Goal: Task Accomplishment & Management: Manage account settings

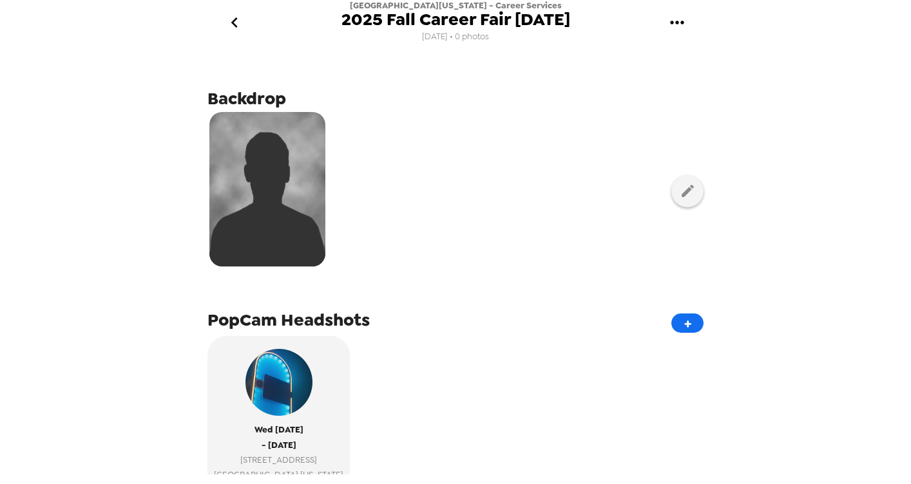
click at [236, 25] on icon "go back" at bounding box center [234, 22] width 21 height 21
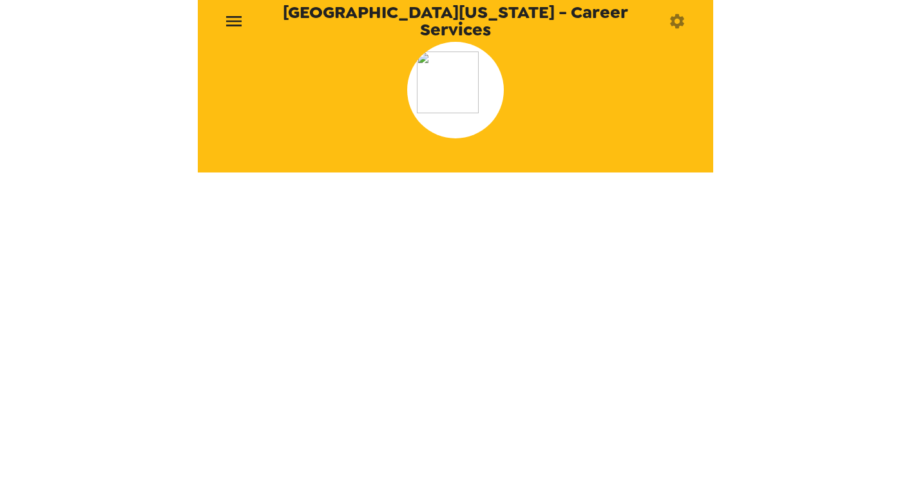
click at [244, 14] on icon "menu" at bounding box center [234, 21] width 21 height 21
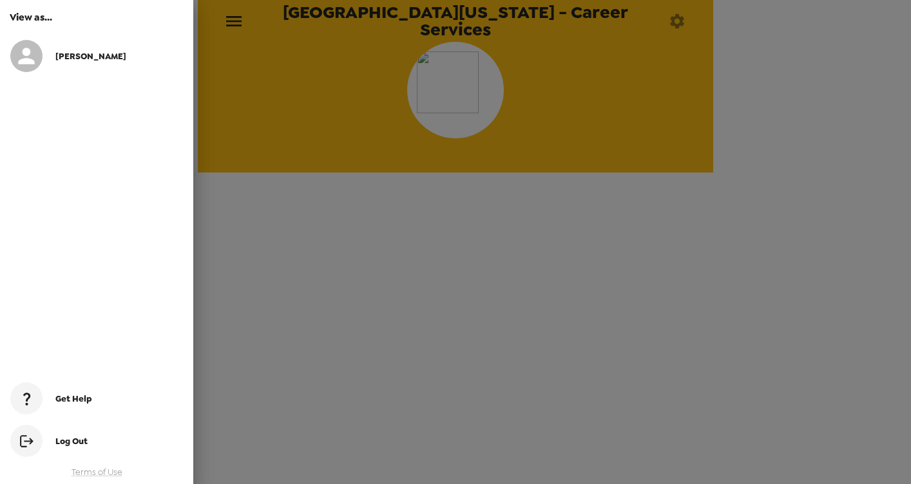
click at [70, 59] on span "Hazel" at bounding box center [90, 56] width 71 height 11
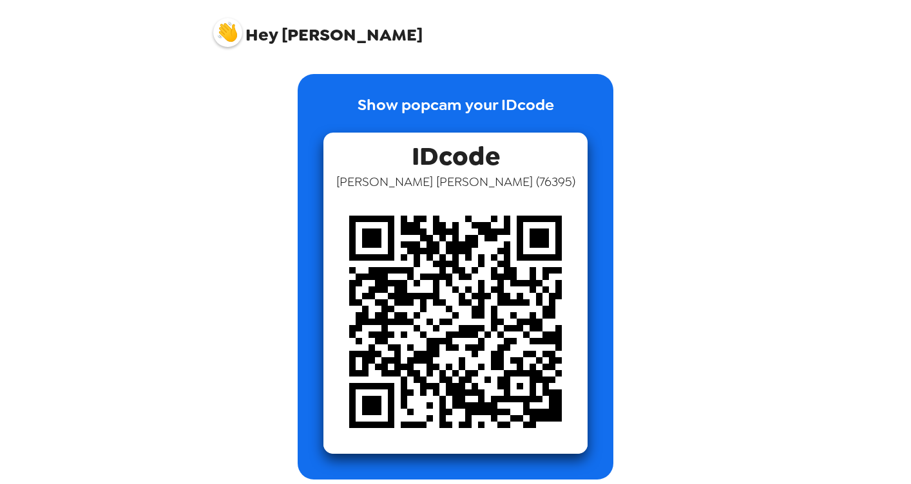
scroll to position [9, 0]
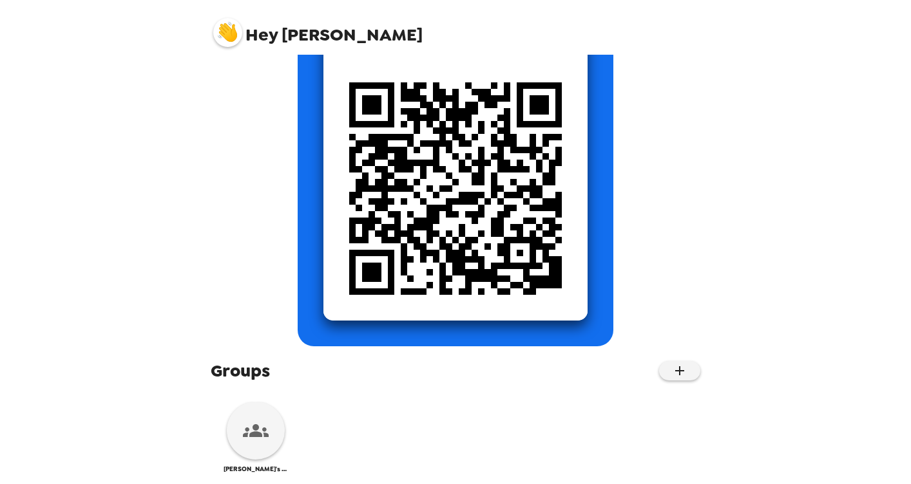
scroll to position [148, 0]
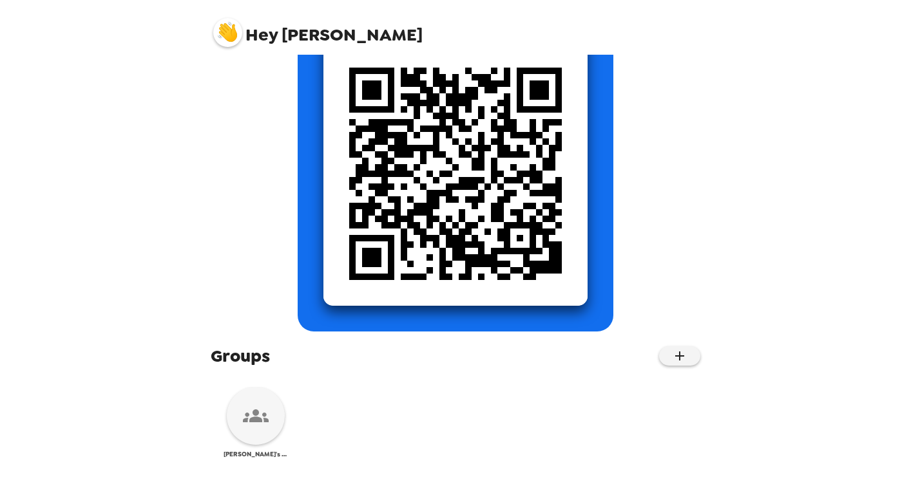
click at [251, 415] on icon at bounding box center [256, 416] width 26 height 26
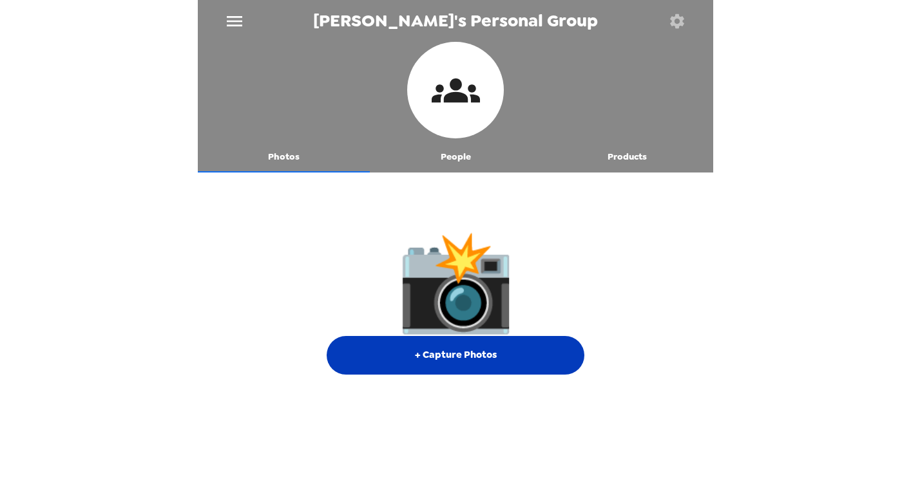
click at [482, 360] on button "+ Capture Photos" at bounding box center [456, 355] width 258 height 39
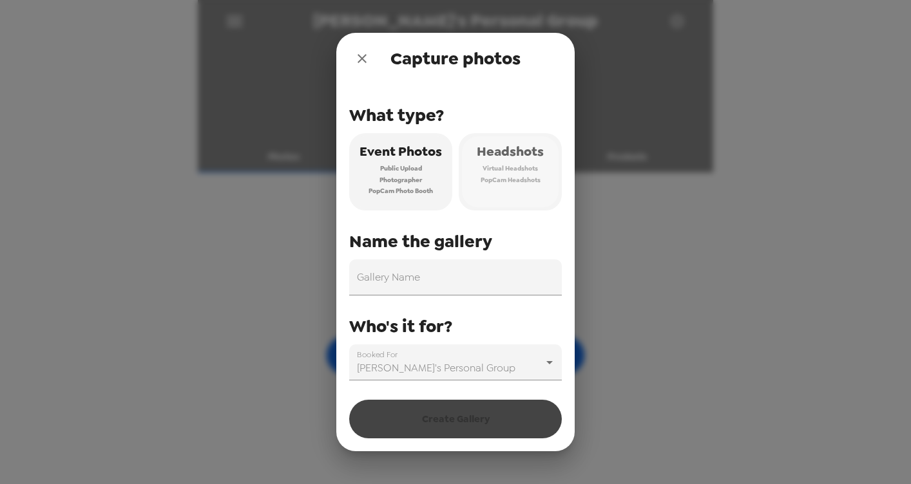
click at [525, 180] on span "PopCam Headshots" at bounding box center [511, 181] width 60 height 12
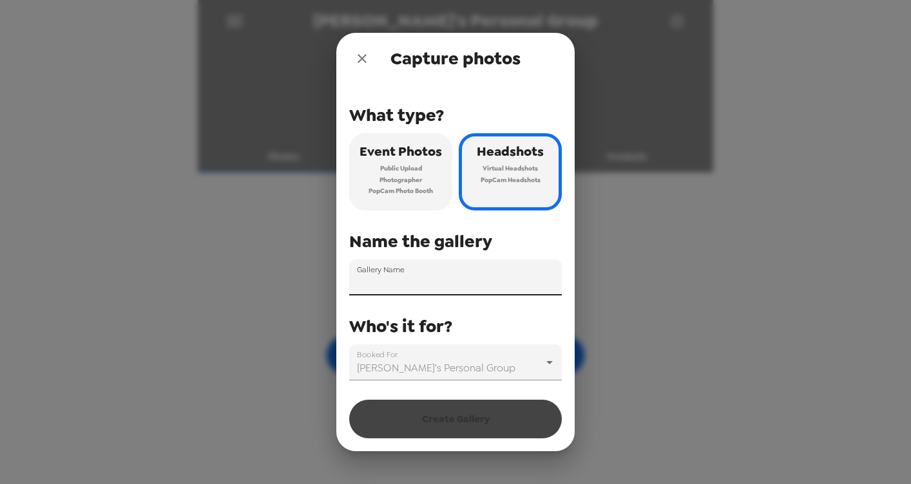
click at [439, 276] on input "Gallery Name" at bounding box center [455, 278] width 213 height 36
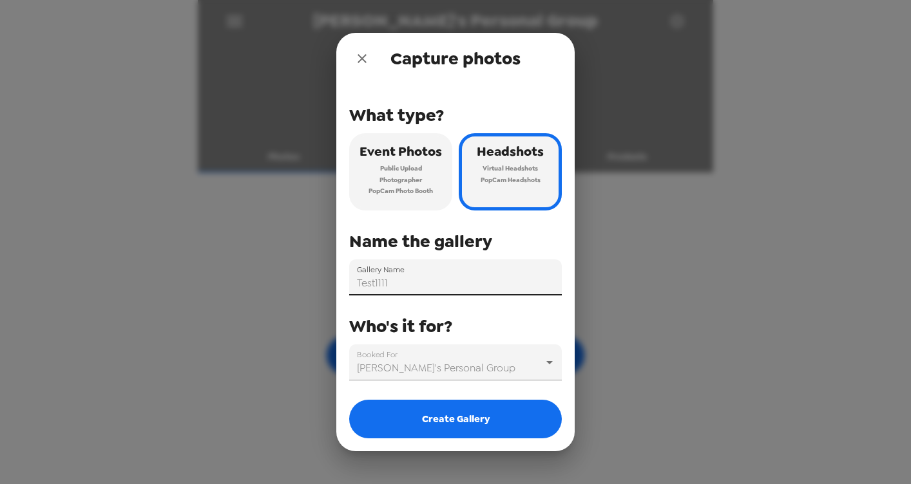
type input "Test1111"
click at [478, 313] on div "What type? Event Photos Public Upload Photographer PopCam Photo Booth Headshots…" at bounding box center [455, 232] width 213 height 296
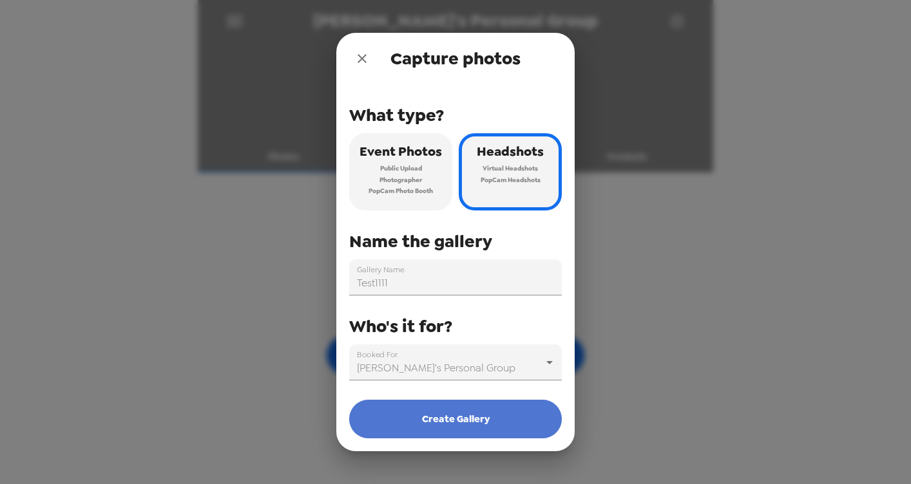
click at [407, 410] on button "Create Gallery" at bounding box center [455, 419] width 213 height 39
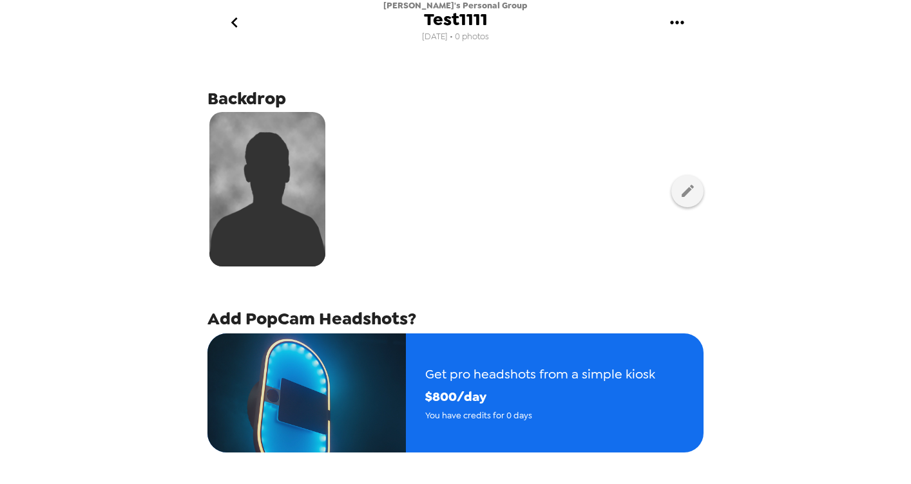
scroll to position [158, 0]
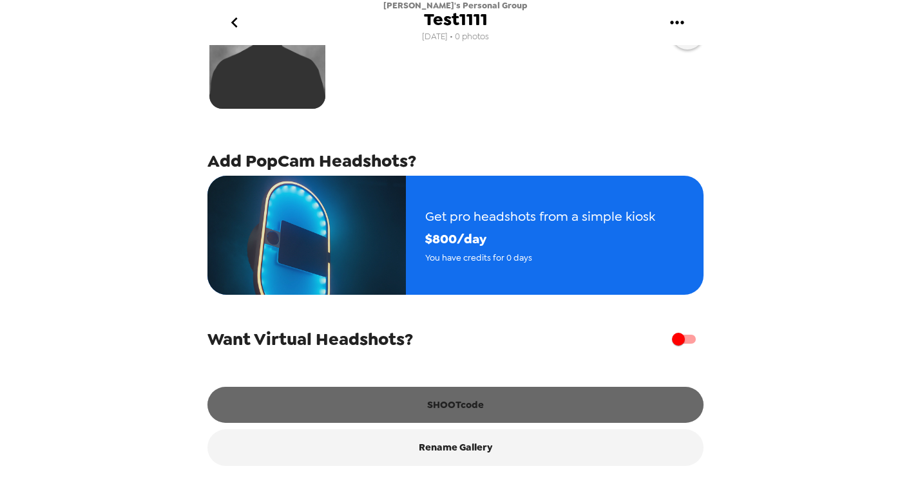
click at [448, 402] on button "SHOOTcode" at bounding box center [455, 405] width 496 height 36
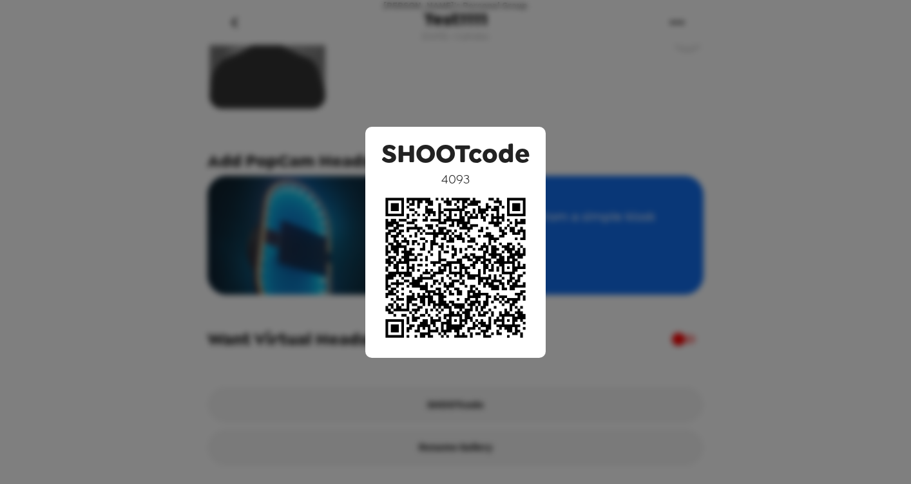
click at [596, 113] on div "SHOOTcode 4093" at bounding box center [455, 242] width 911 height 484
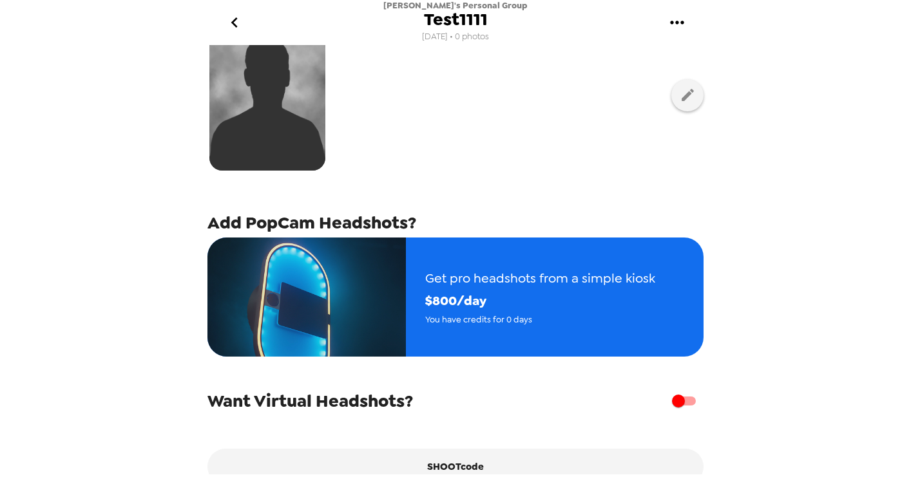
scroll to position [0, 0]
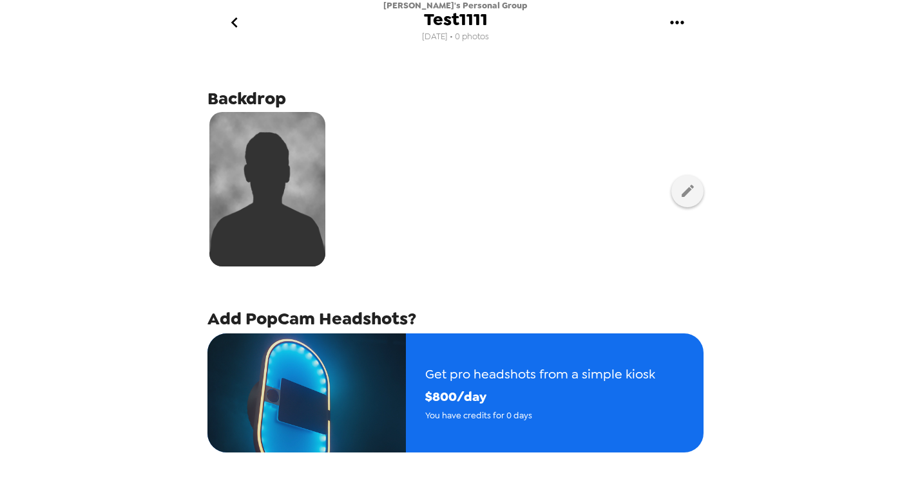
click at [676, 24] on icon "gallery menu" at bounding box center [677, 22] width 14 height 3
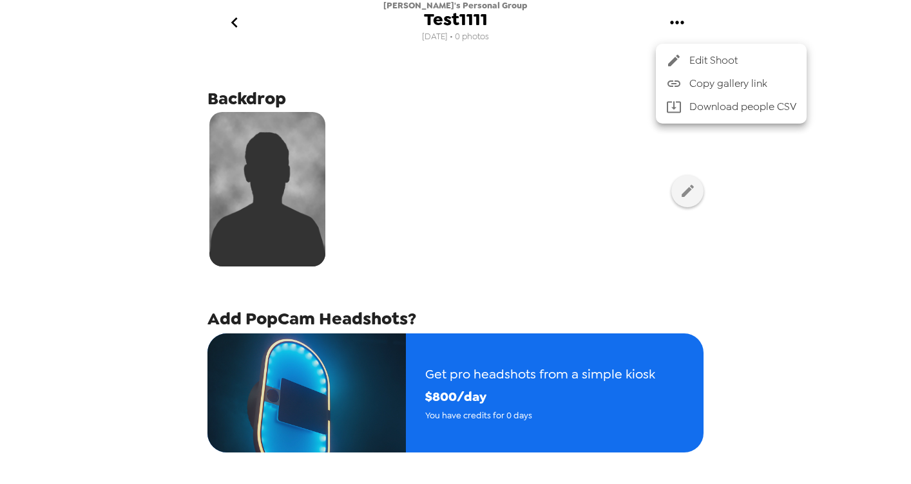
click at [570, 124] on div at bounding box center [455, 242] width 911 height 484
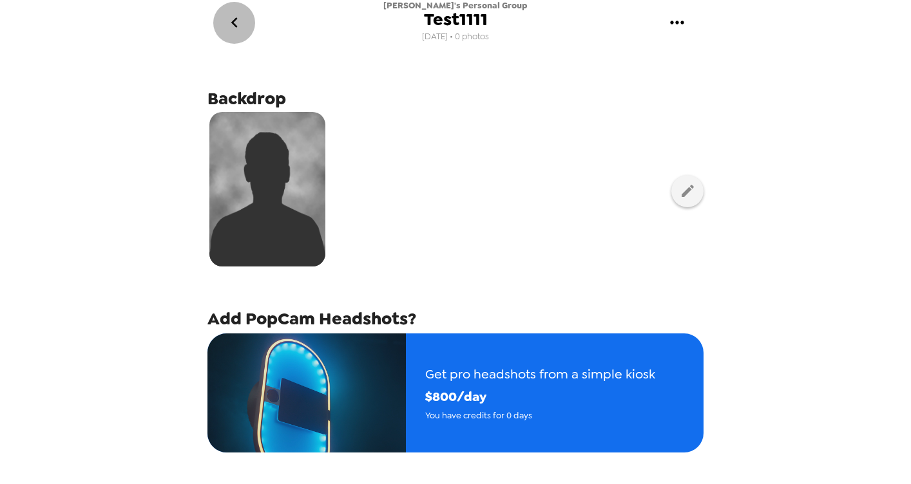
click at [236, 21] on icon "go back" at bounding box center [234, 22] width 21 height 21
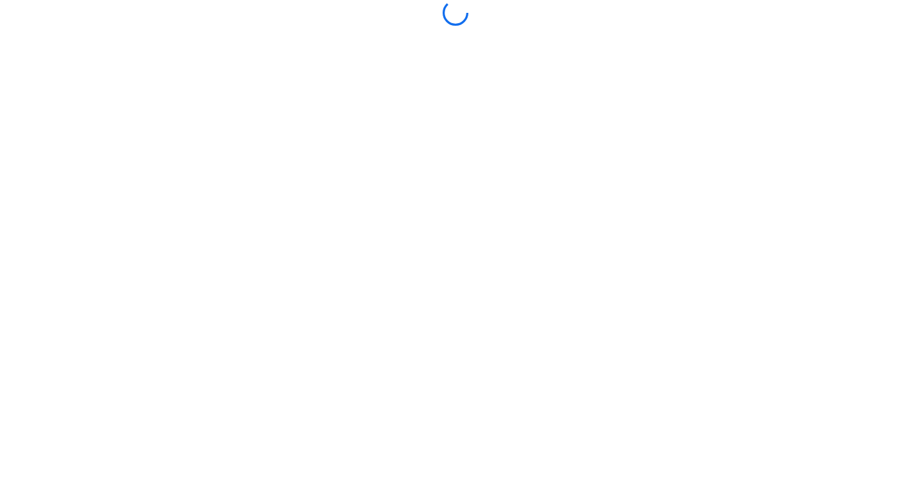
click at [236, 21] on div at bounding box center [455, 13] width 515 height 26
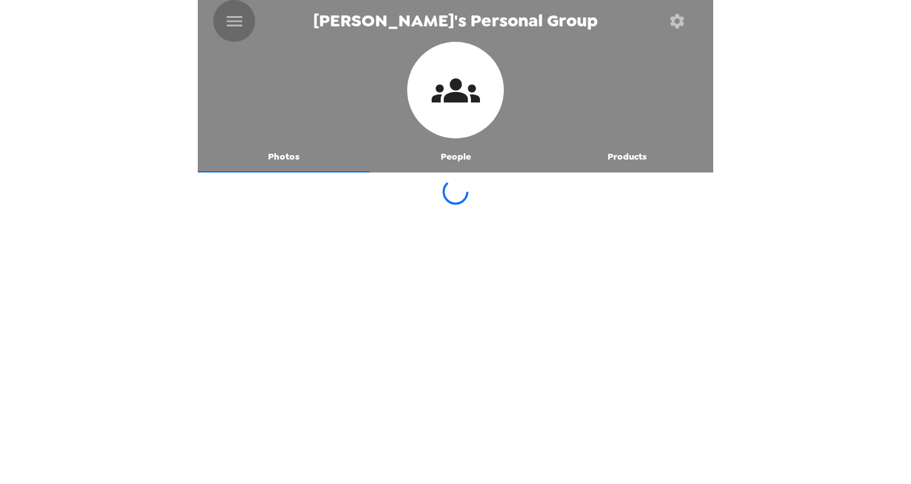
click at [236, 21] on icon "menu" at bounding box center [234, 21] width 15 height 10
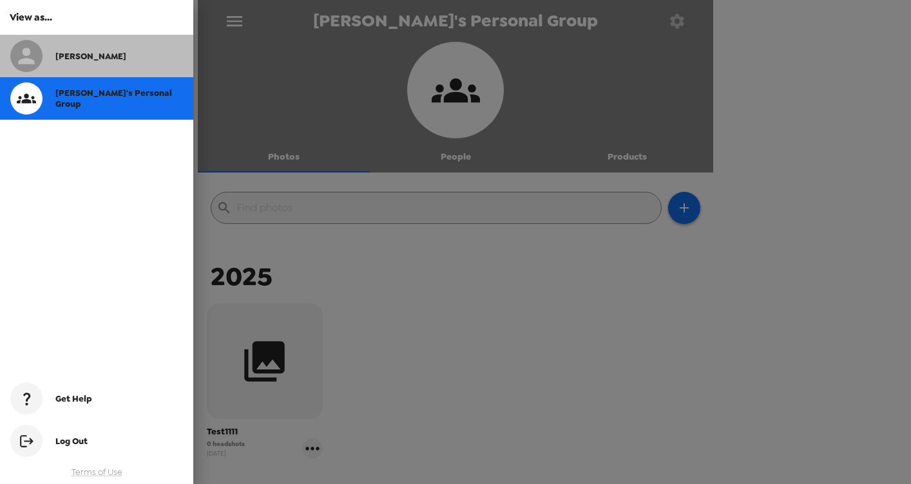
click at [101, 55] on div "Hazel" at bounding box center [119, 56] width 128 height 11
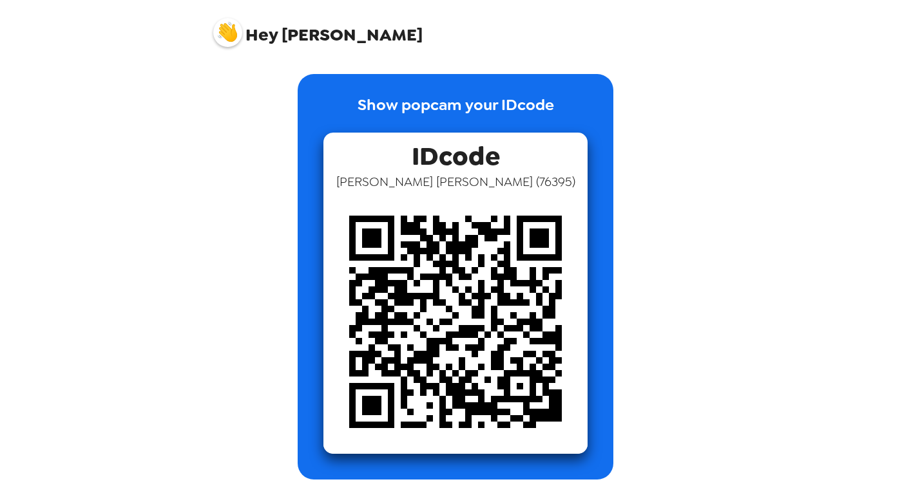
click at [225, 35] on img at bounding box center [227, 32] width 29 height 29
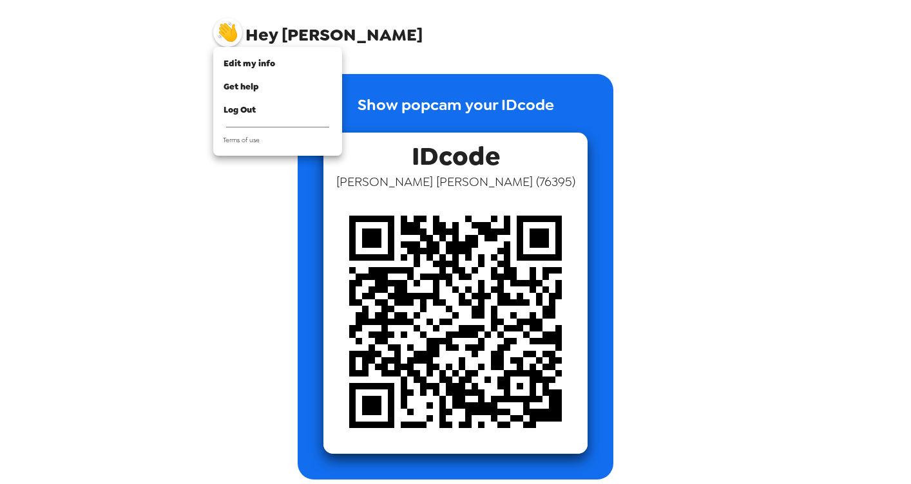
click at [140, 52] on div at bounding box center [455, 242] width 911 height 484
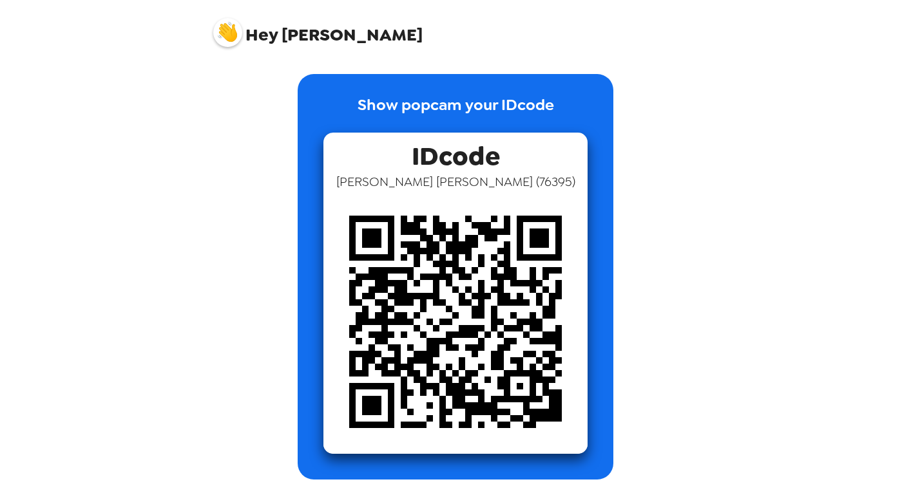
click at [221, 34] on img at bounding box center [227, 32] width 29 height 29
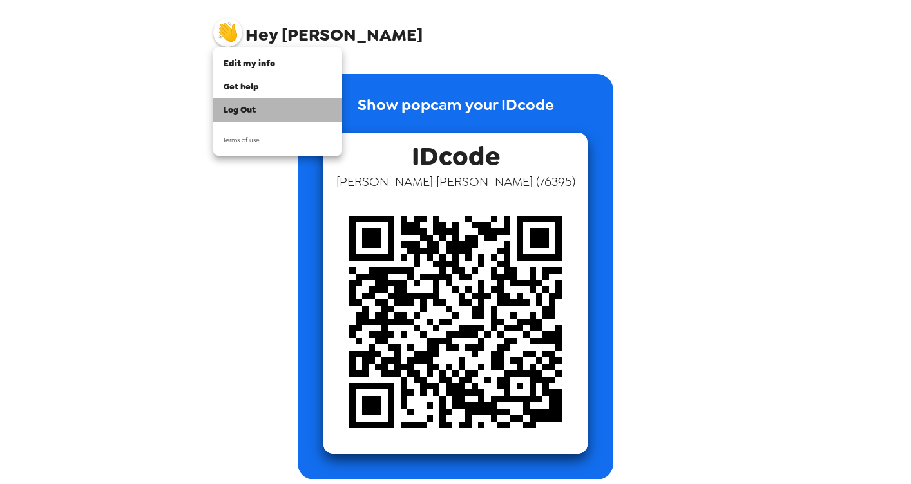
click at [229, 110] on span "Log Out" at bounding box center [240, 109] width 32 height 11
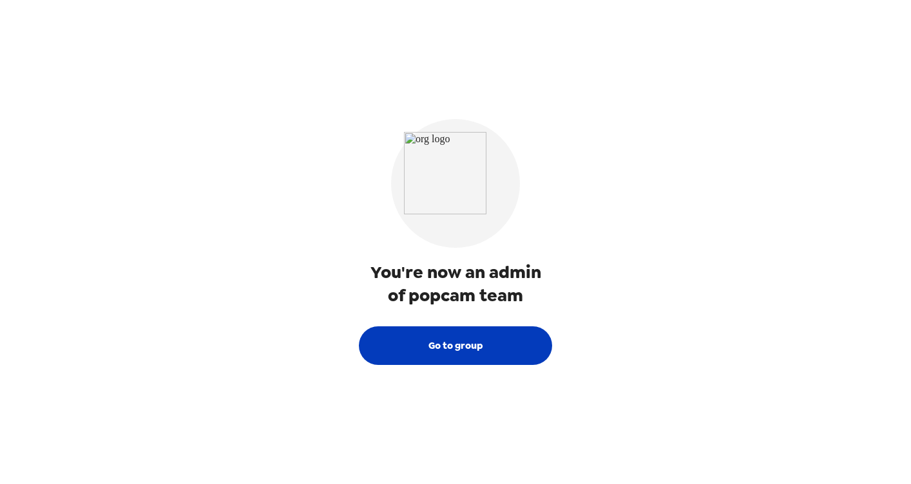
click at [445, 347] on button "Go to group" at bounding box center [455, 346] width 193 height 39
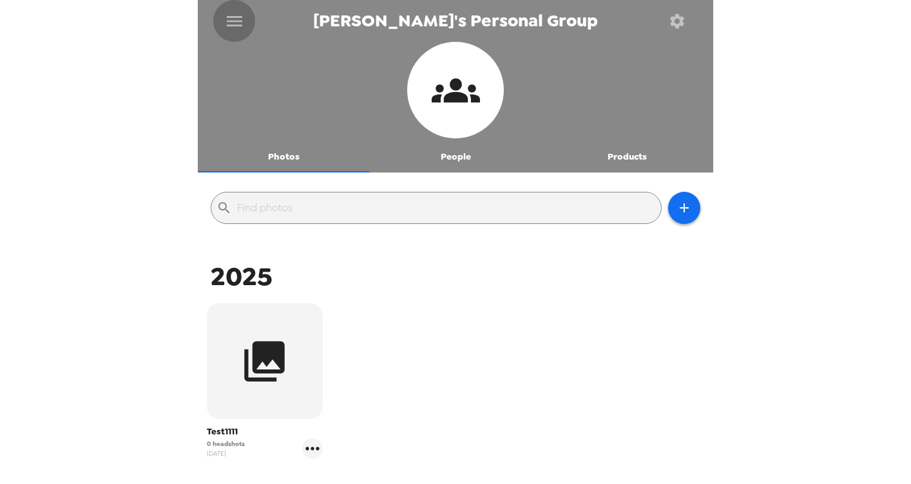
click at [231, 24] on icon "menu" at bounding box center [234, 21] width 15 height 10
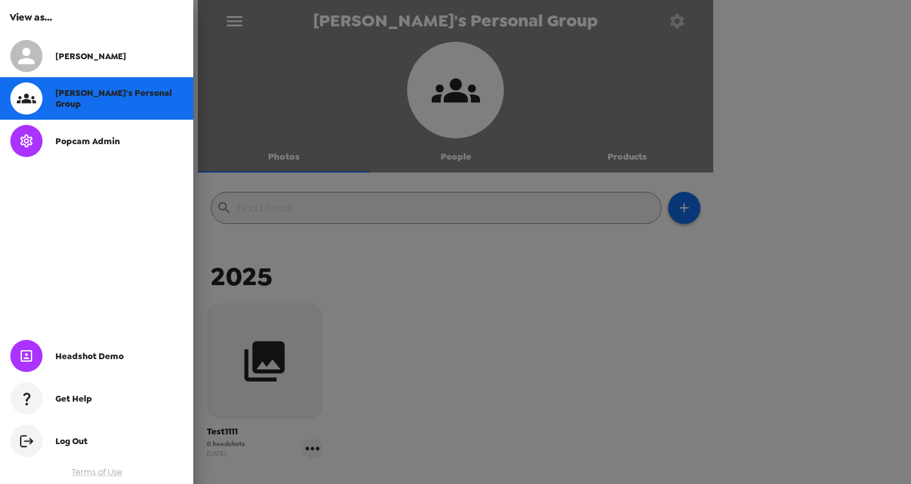
click at [101, 142] on span "Popcam Admin" at bounding box center [87, 141] width 64 height 11
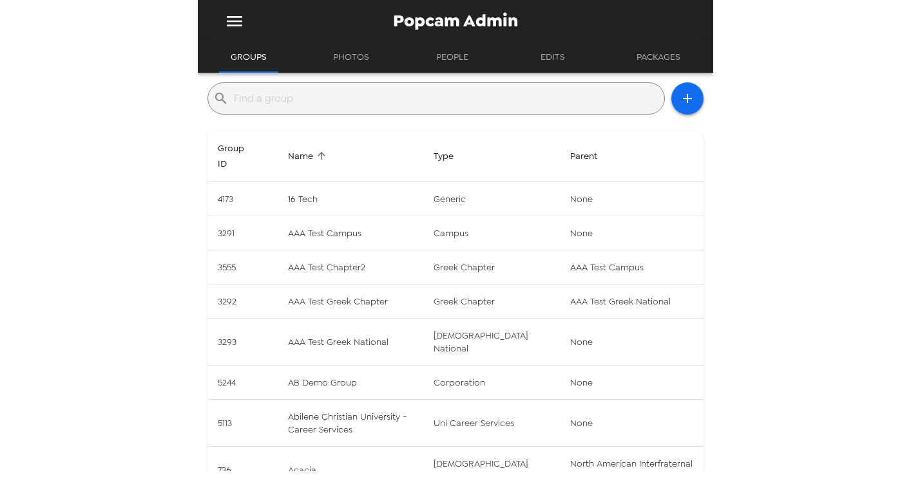
click at [243, 99] on input "text" at bounding box center [446, 98] width 425 height 21
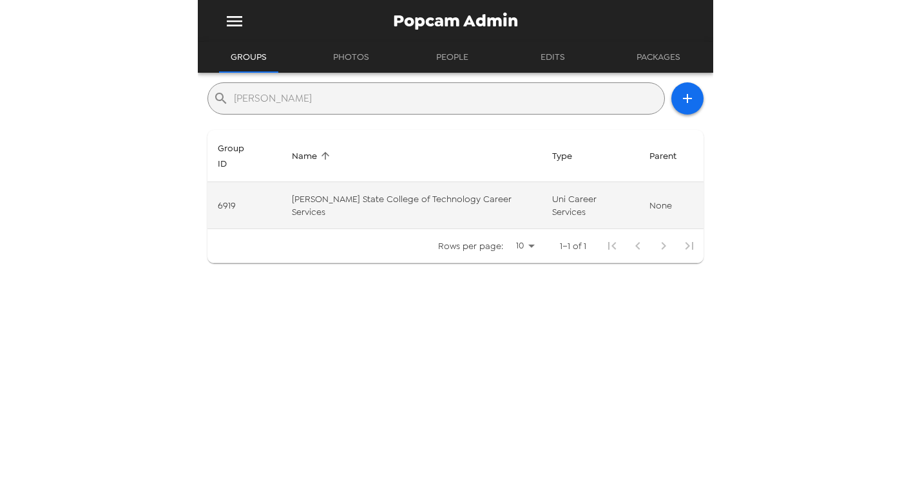
type input "[PERSON_NAME]"
click at [316, 182] on td "[PERSON_NAME] State College of Technology Career Services" at bounding box center [412, 205] width 260 height 47
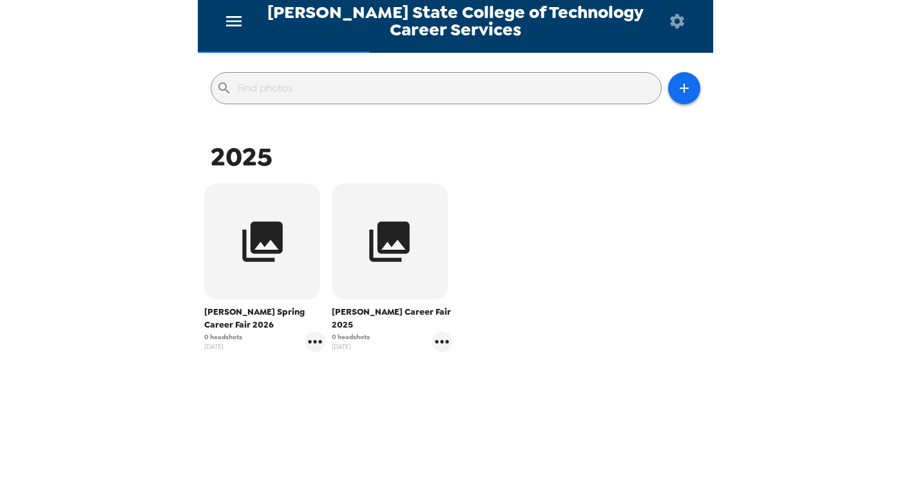
scroll to position [129, 0]
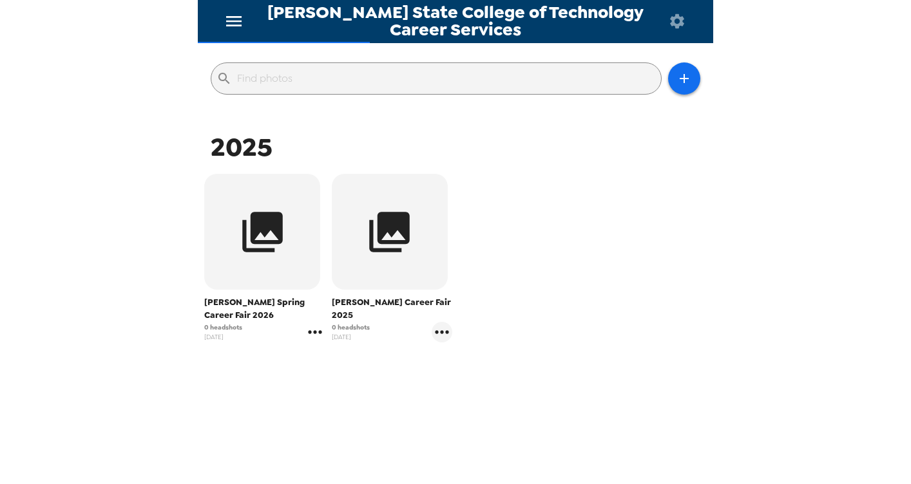
click at [314, 332] on icon "gallery menu" at bounding box center [315, 332] width 14 height 3
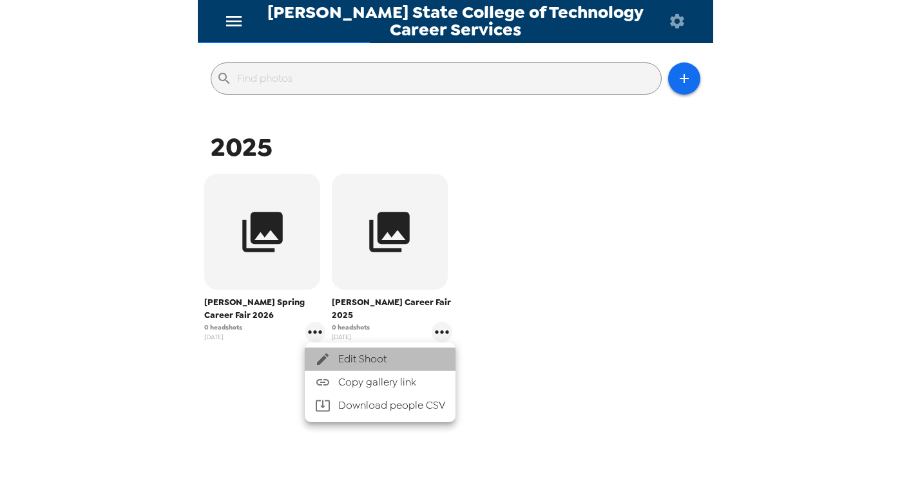
click at [344, 360] on span "Edit Shoot" at bounding box center [391, 359] width 107 height 15
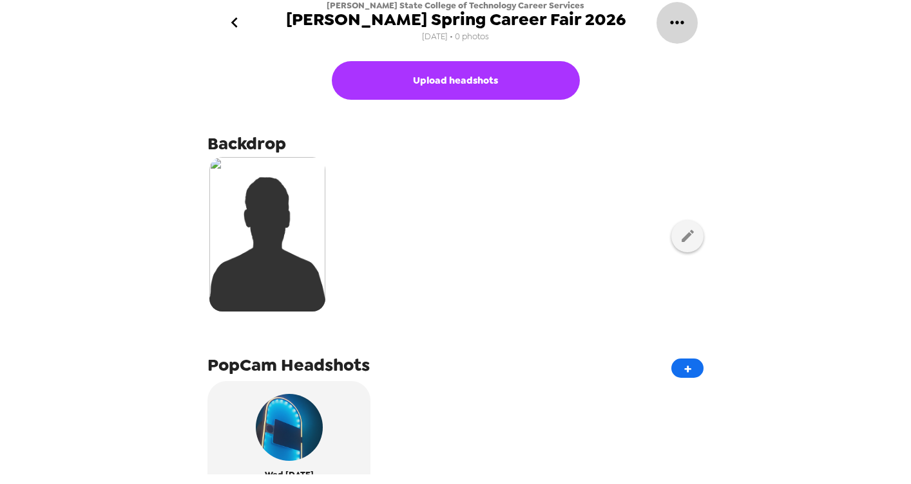
click at [680, 19] on icon "gallery menu" at bounding box center [677, 22] width 21 height 21
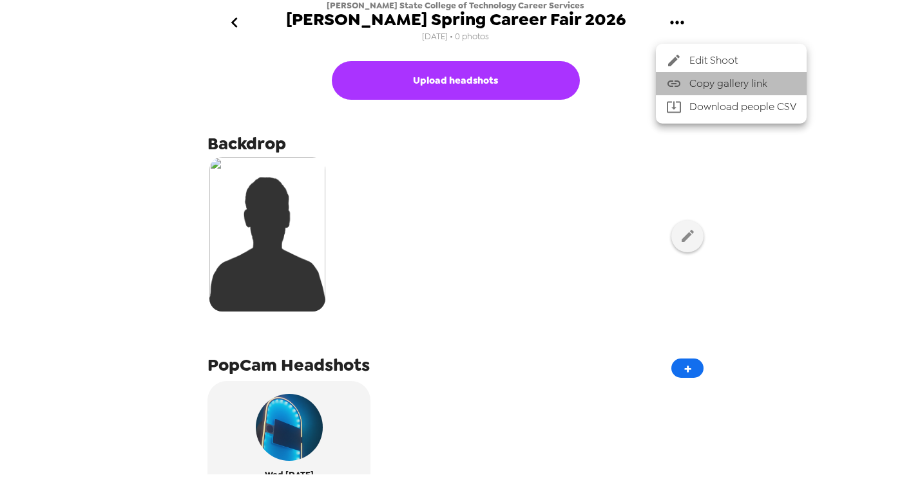
click at [693, 83] on span "Copy gallery link" at bounding box center [742, 83] width 107 height 15
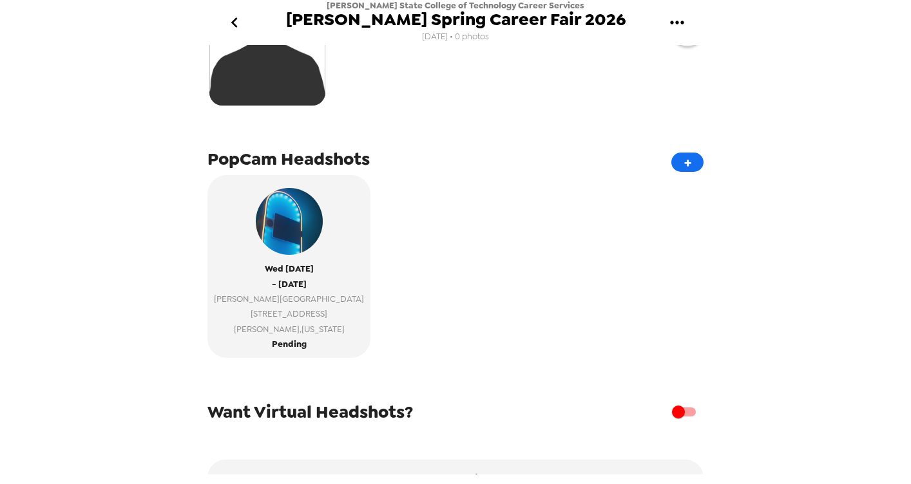
scroll to position [280, 0]
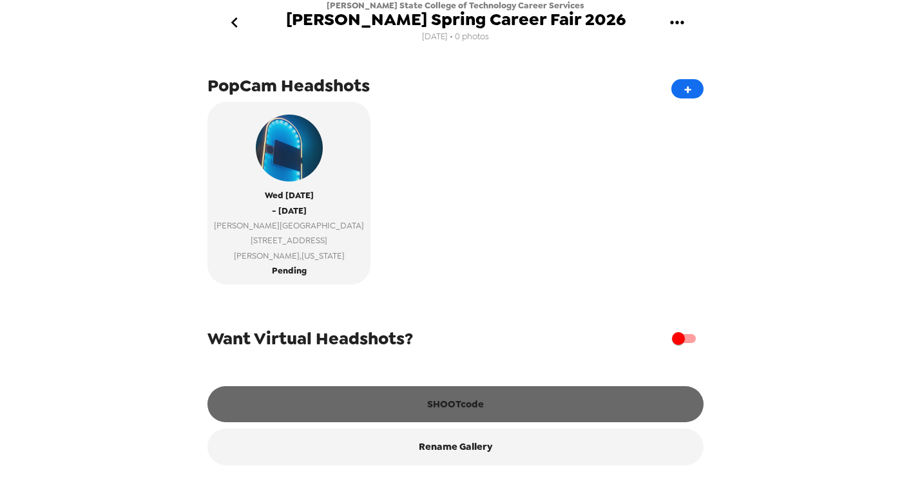
click at [381, 405] on button "SHOOTcode" at bounding box center [455, 405] width 496 height 36
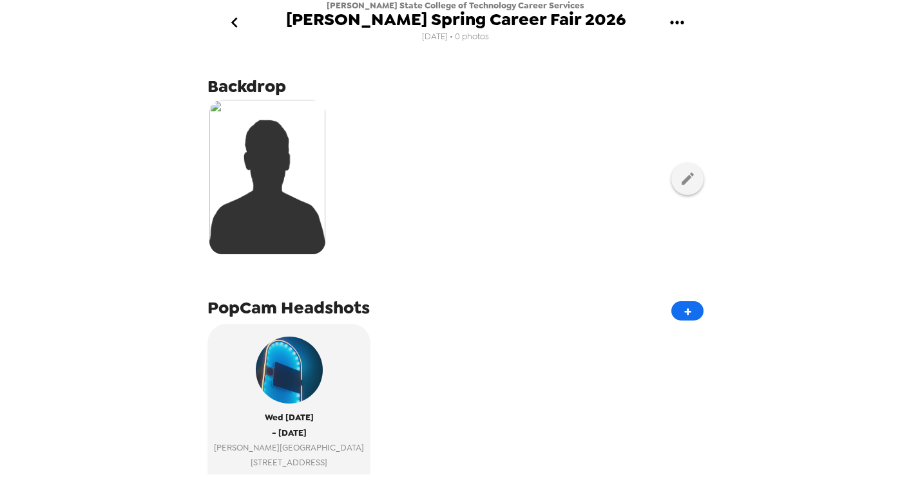
scroll to position [39, 0]
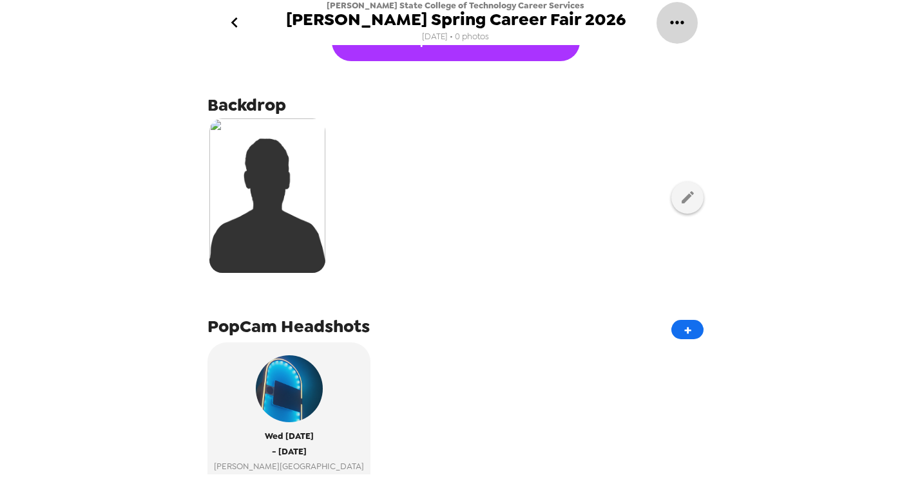
click at [671, 23] on icon "gallery menu" at bounding box center [677, 22] width 14 height 3
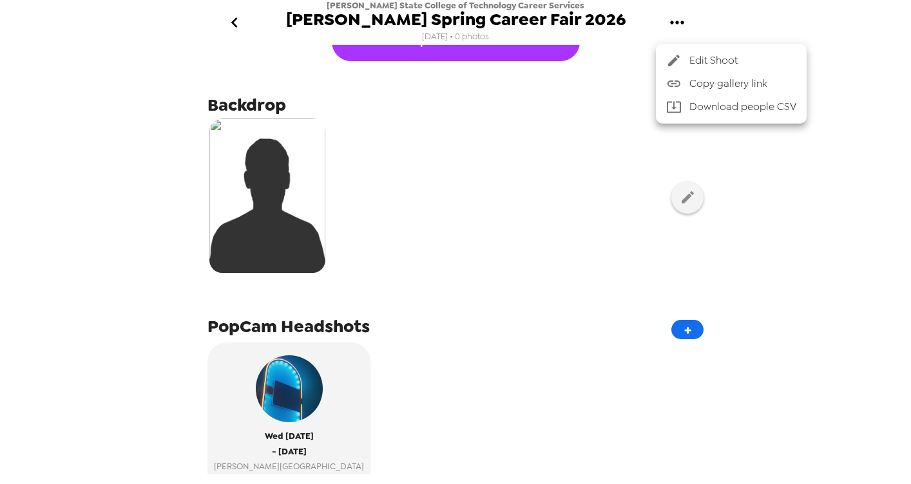
click at [550, 187] on div at bounding box center [455, 242] width 911 height 484
